Goal: Check status

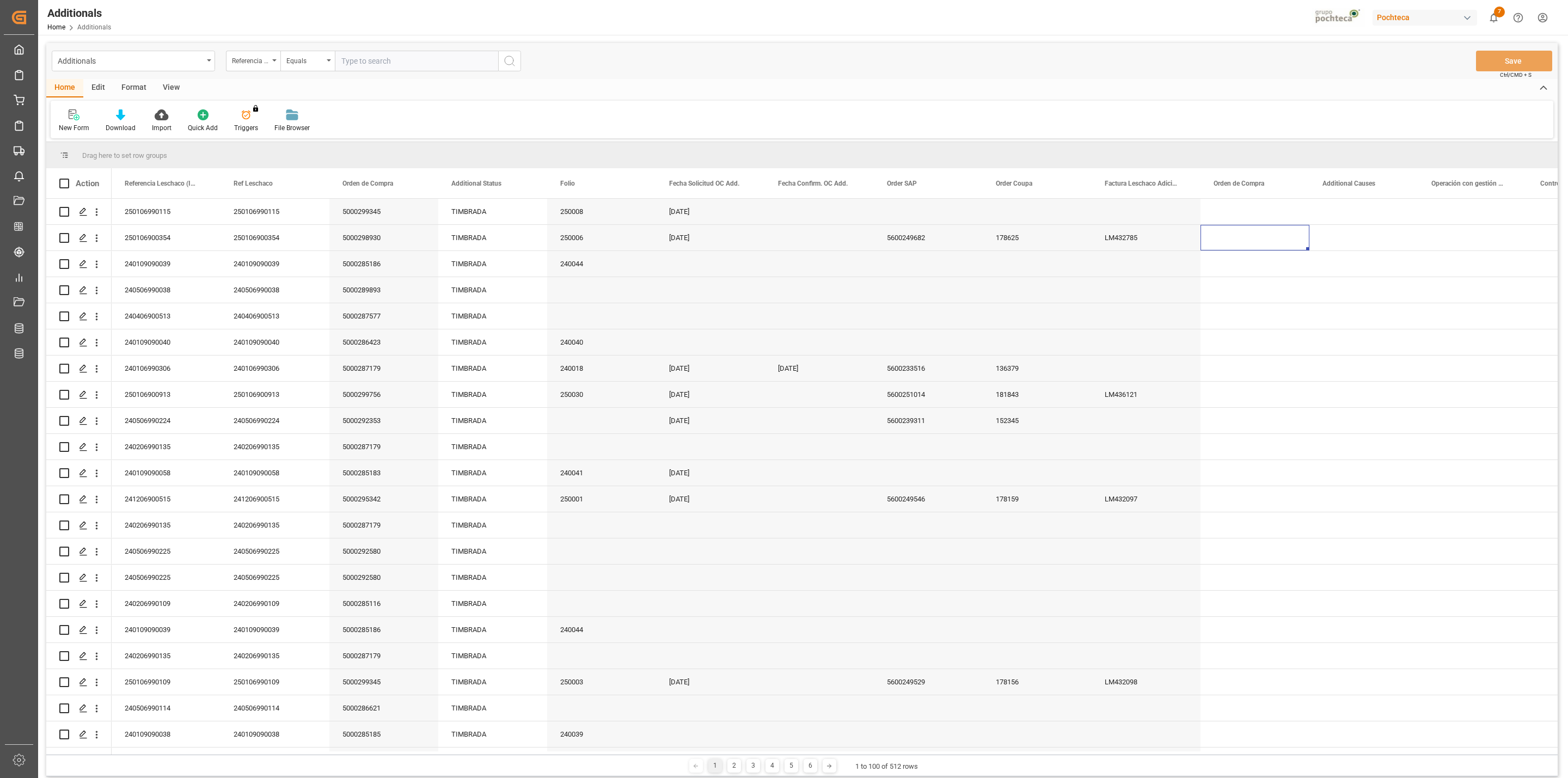
click at [175, 85] on div "View" at bounding box center [172, 87] width 33 height 18
click at [71, 114] on icon at bounding box center [72, 111] width 5 height 4
click at [168, 90] on div "View" at bounding box center [172, 87] width 33 height 18
click at [65, 126] on div "Default" at bounding box center [69, 128] width 21 height 10
click at [352, 64] on input "text" at bounding box center [416, 61] width 164 height 21
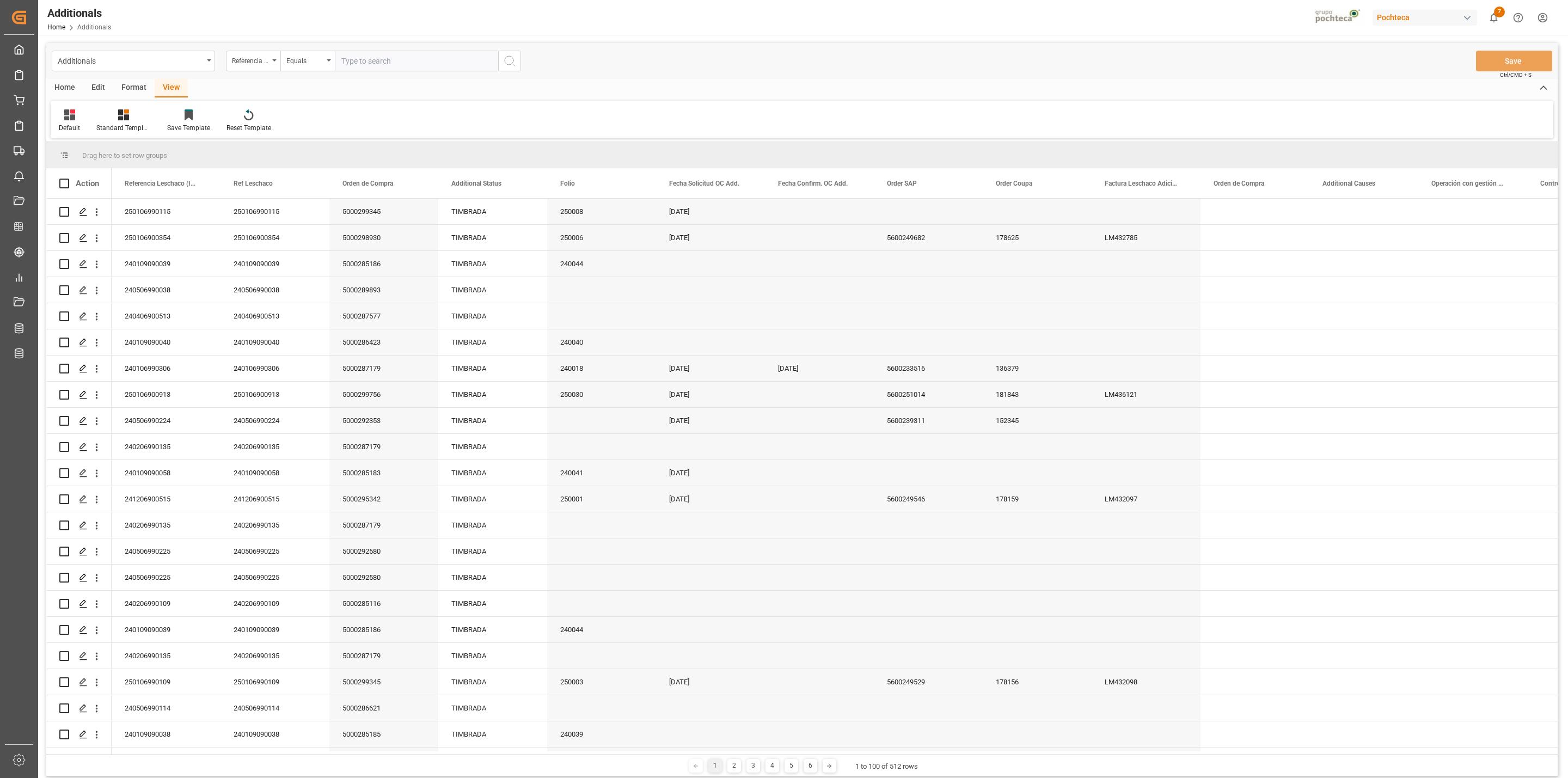
paste input "250906900013"
type input "250906900013"
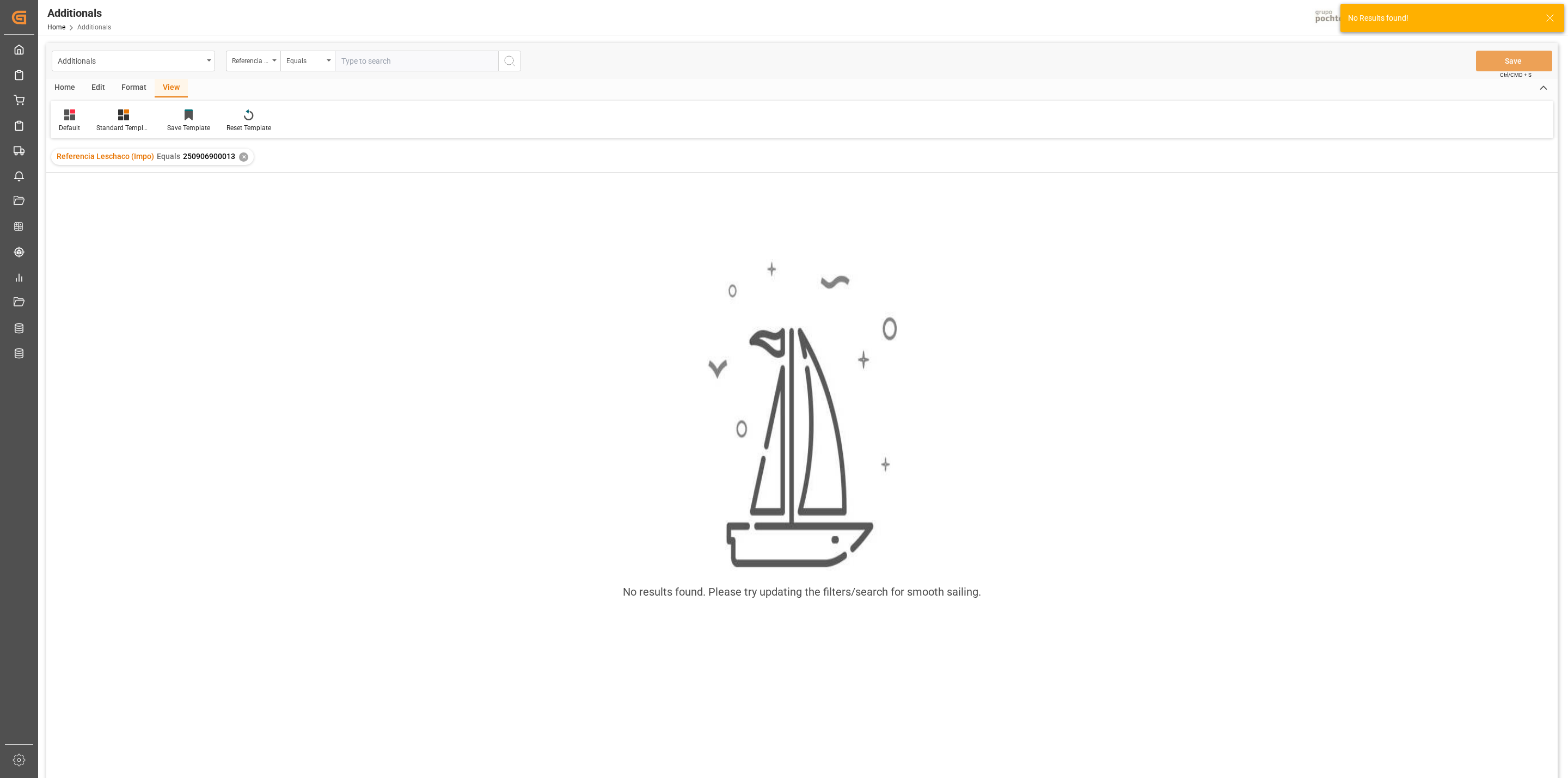
click at [352, 64] on input "text" at bounding box center [416, 61] width 164 height 21
type input "250906900013"
click at [239, 158] on div "✕" at bounding box center [244, 157] width 10 height 10
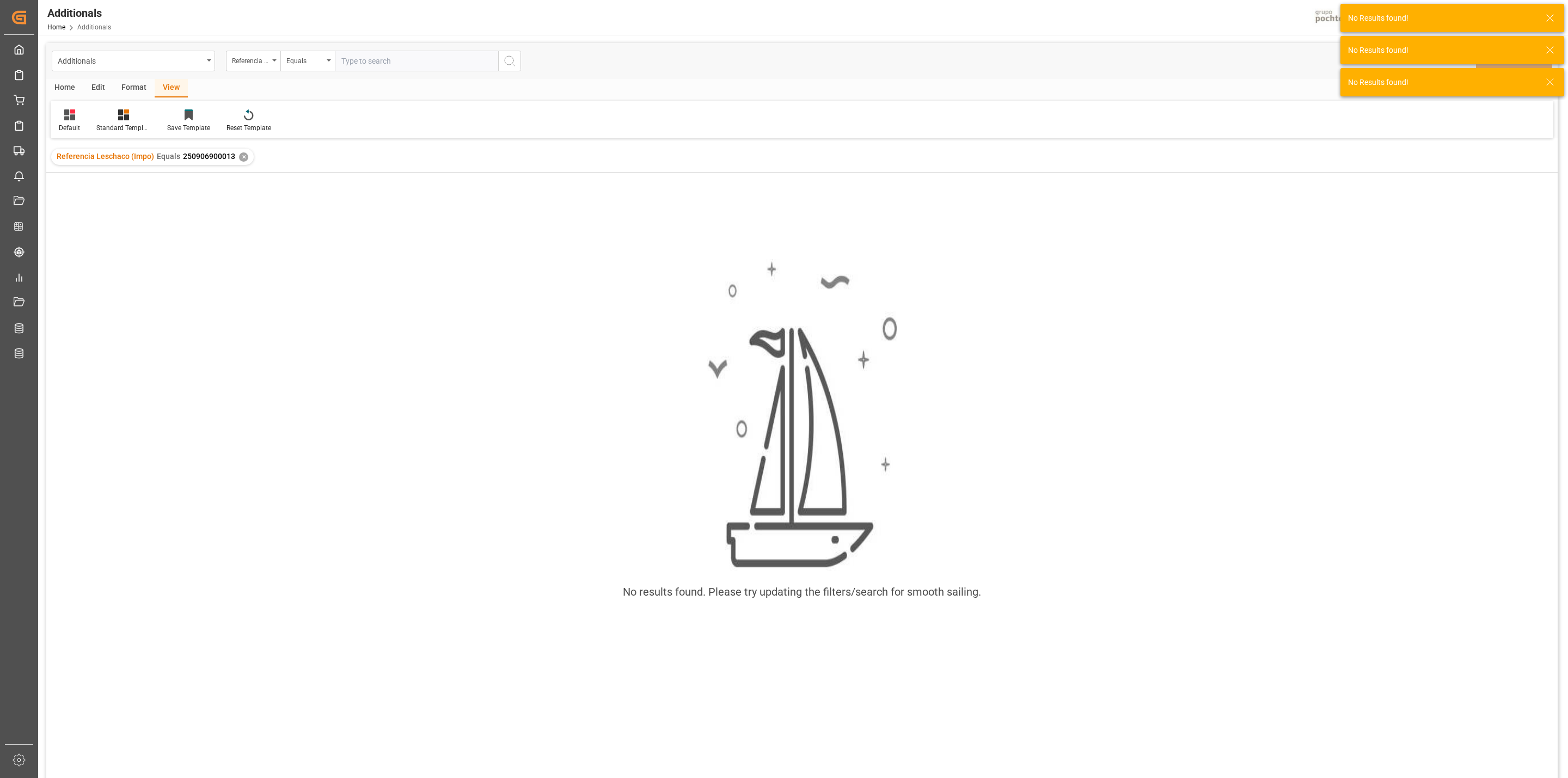
click at [239, 154] on div "✕" at bounding box center [244, 157] width 10 height 10
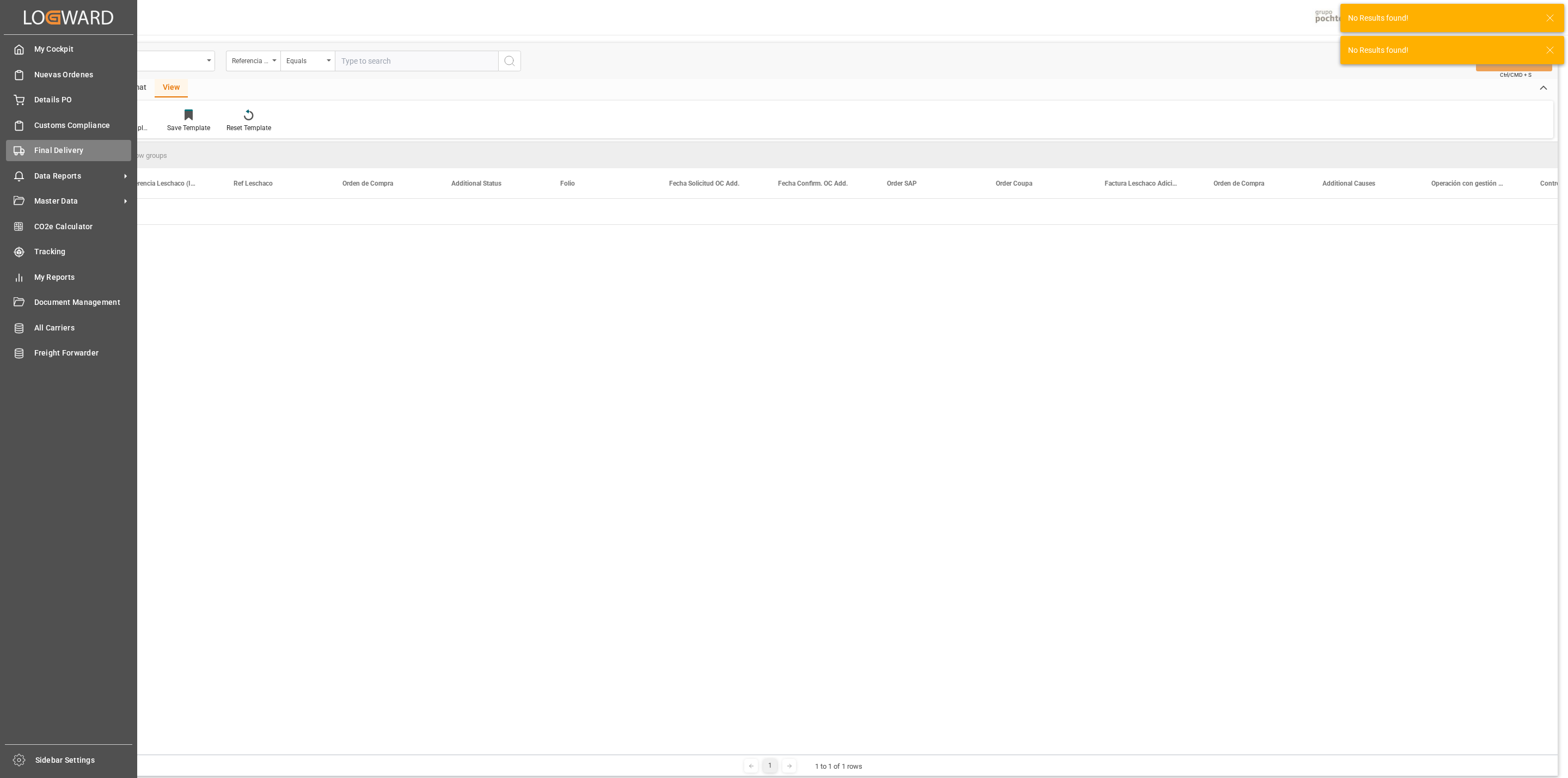
click at [20, 157] on div "Final Delivery Final Delivery" at bounding box center [69, 150] width 126 height 21
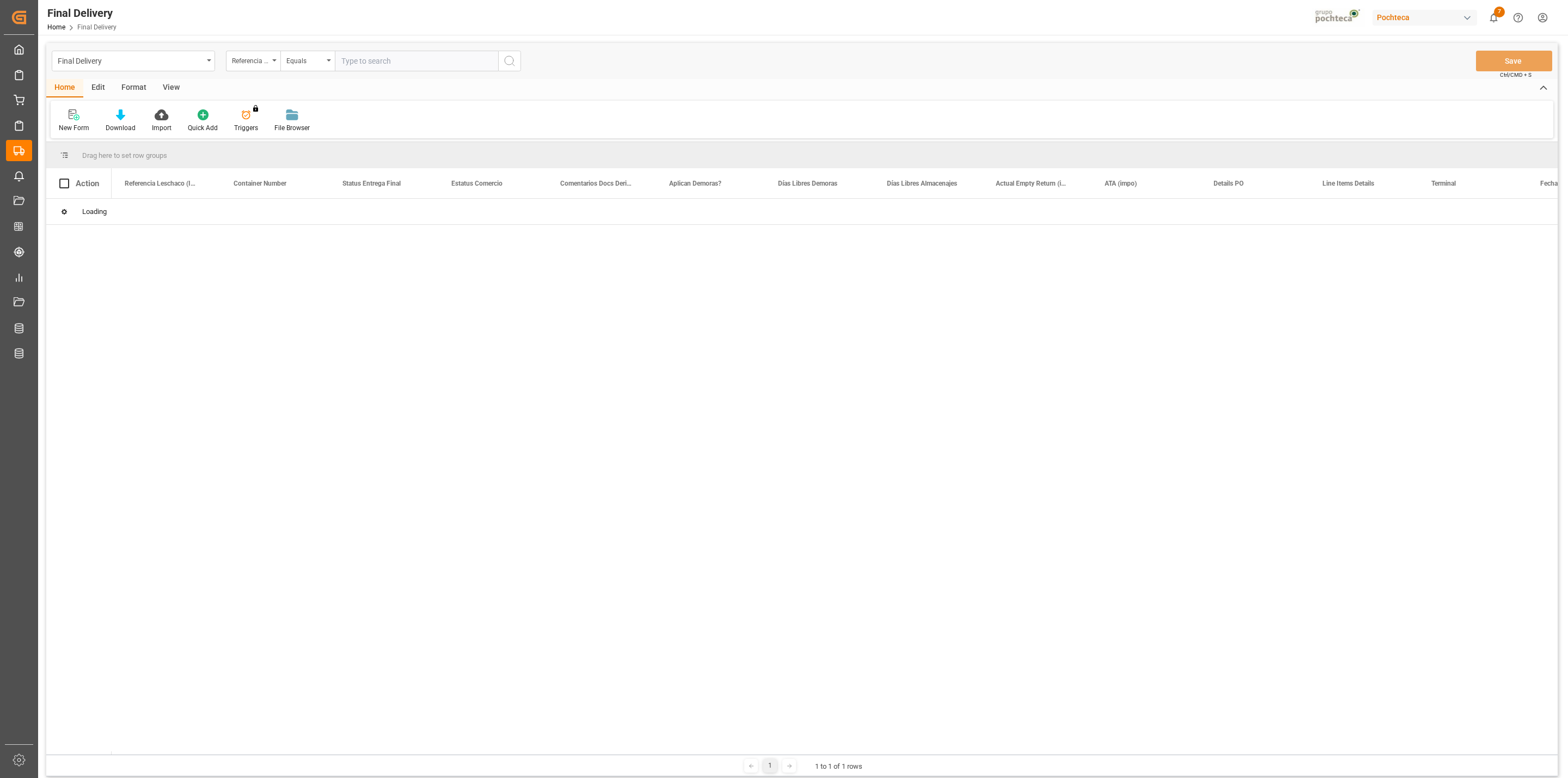
click at [168, 87] on div "View" at bounding box center [172, 87] width 33 height 18
click at [58, 126] on div "Default" at bounding box center [69, 121] width 37 height 24
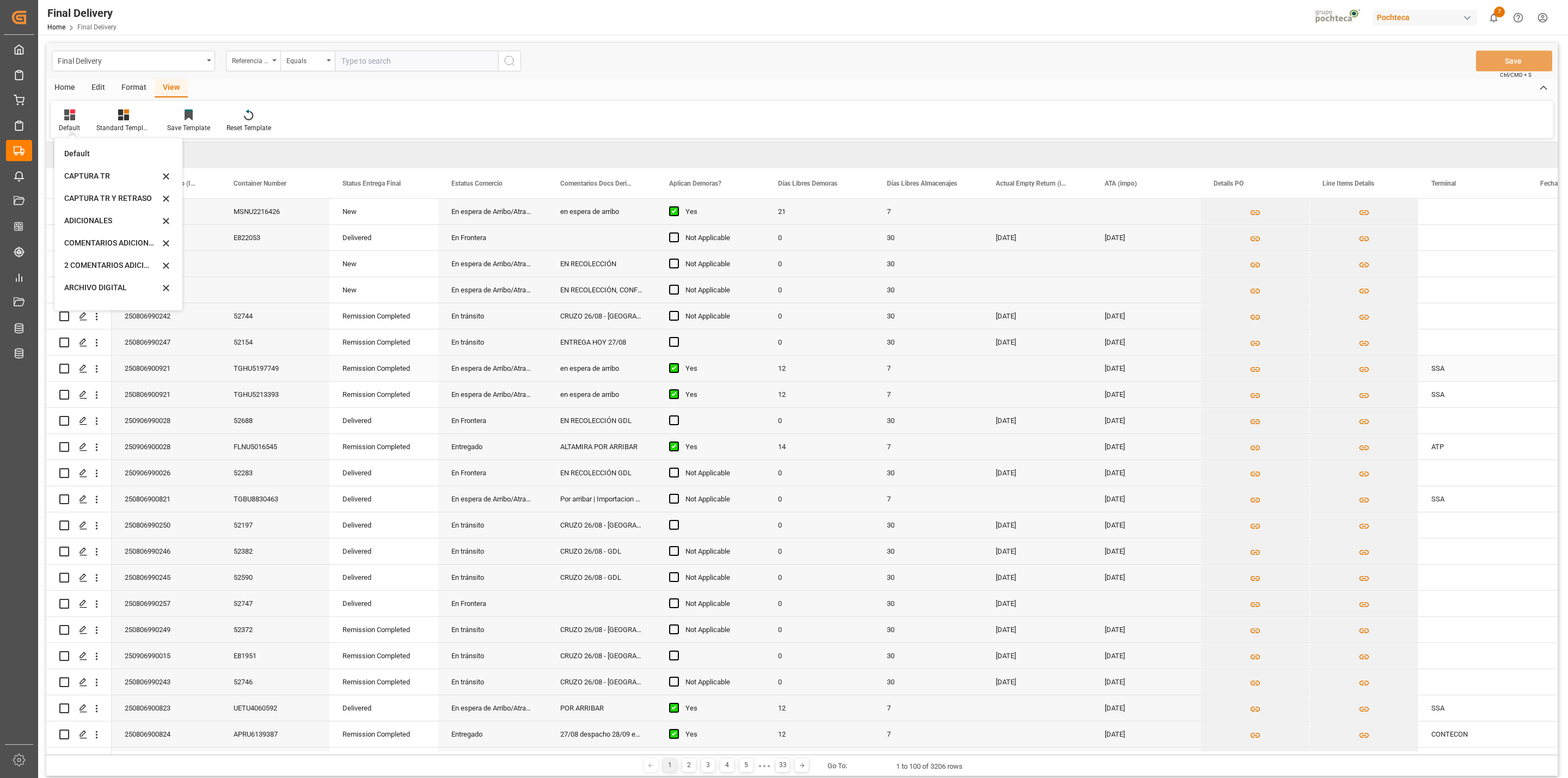
scroll to position [126, 0]
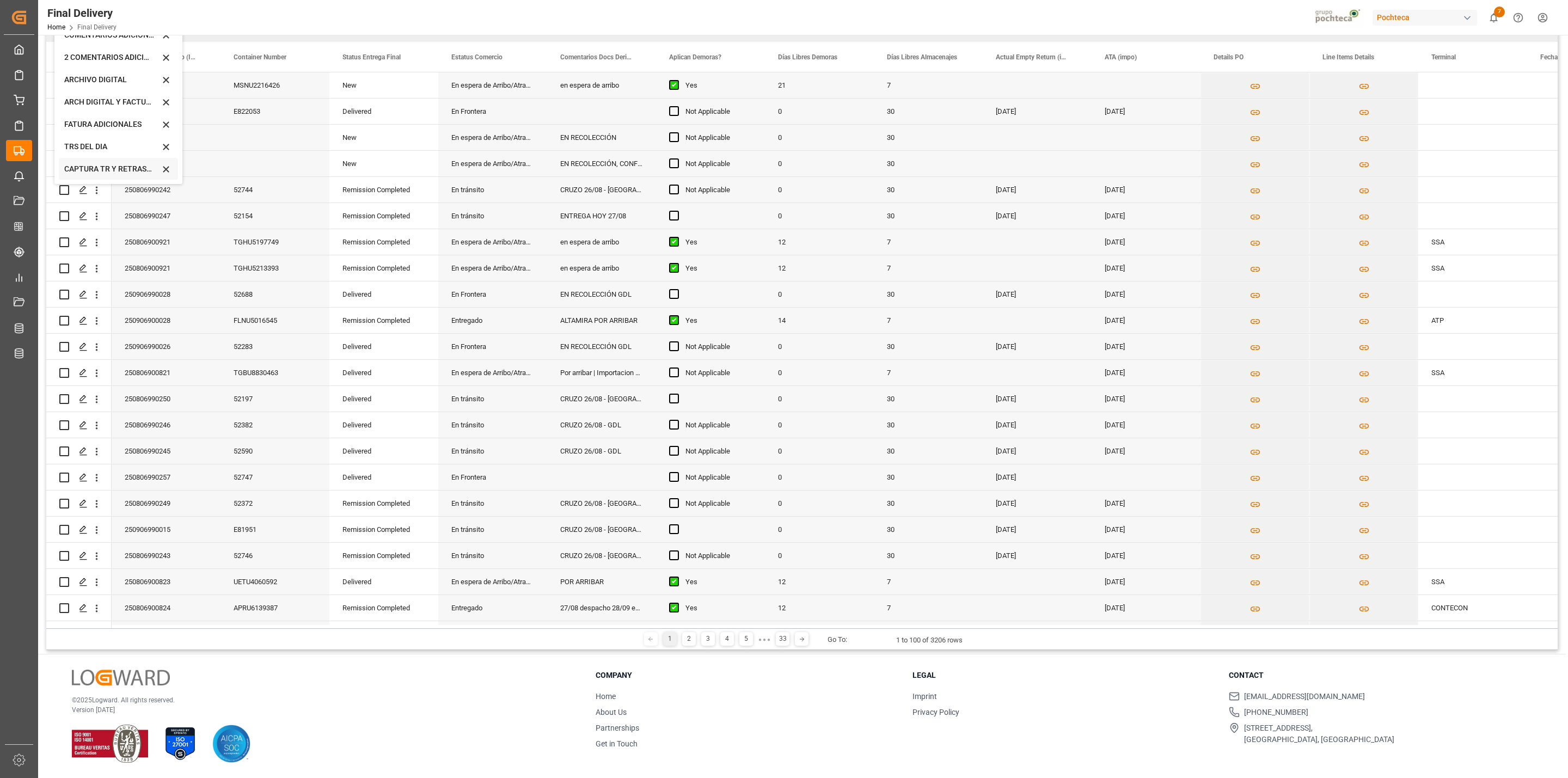
click at [118, 168] on div "CAPTURA TR Y RETRASO + FECHA DE ENTREGA" at bounding box center [112, 169] width 95 height 11
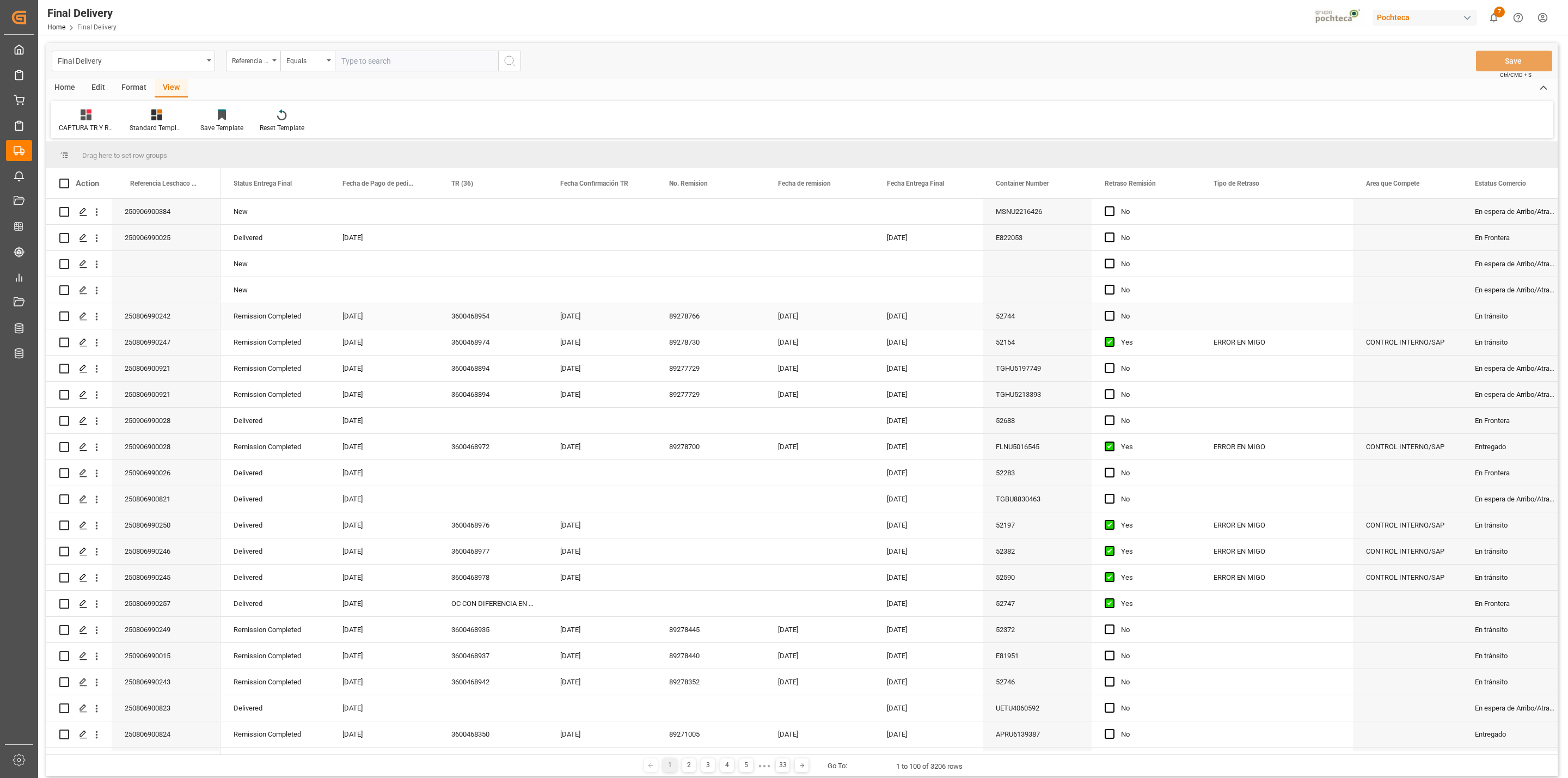
scroll to position [2011, 0]
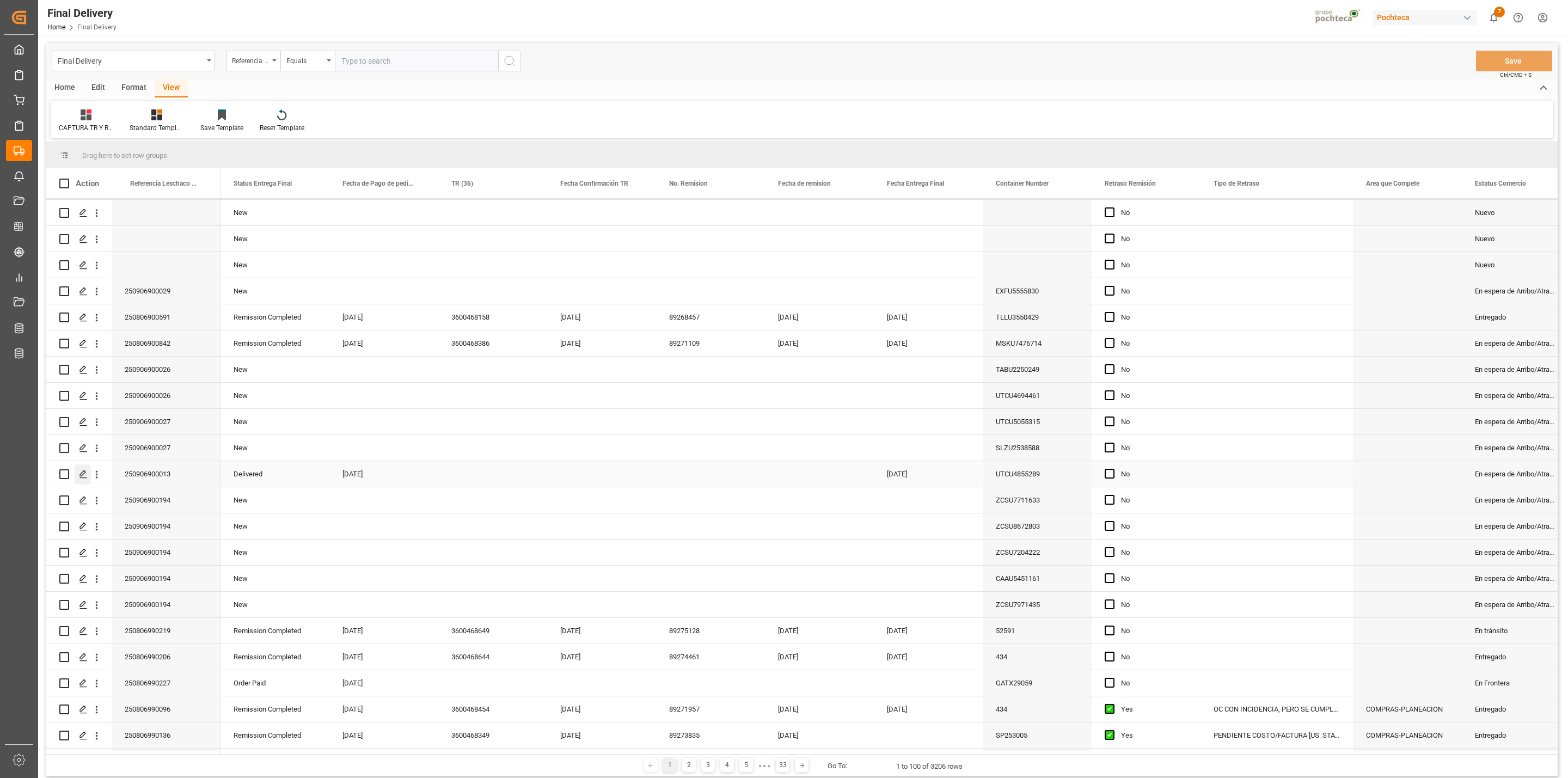
click at [86, 478] on line "Press SPACE to select this row." at bounding box center [83, 478] width 6 height 0
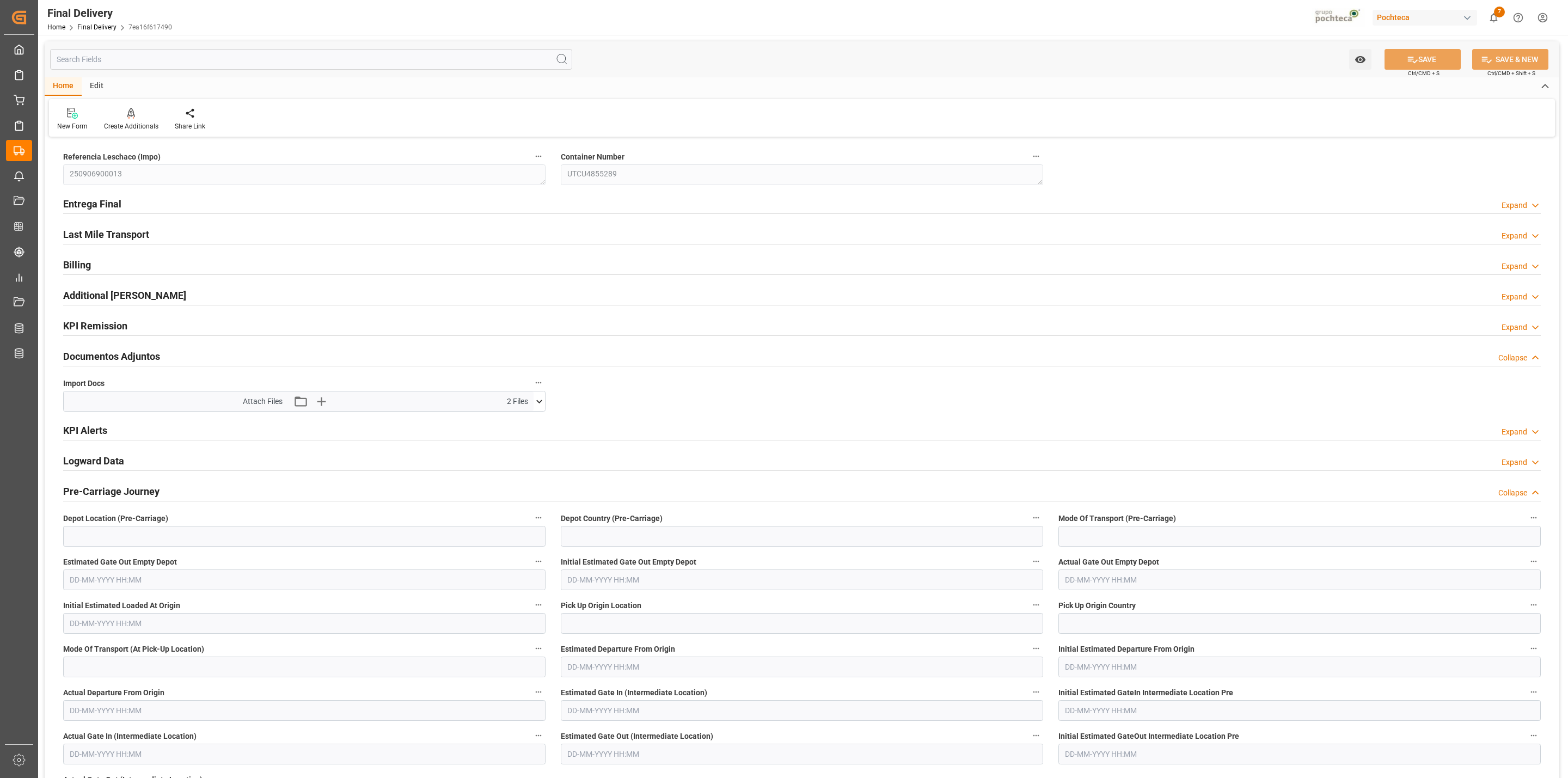
click at [538, 404] on icon at bounding box center [539, 401] width 11 height 11
click at [511, 436] on icon at bounding box center [510, 433] width 11 height 11
